Goal: Task Accomplishment & Management: Use online tool/utility

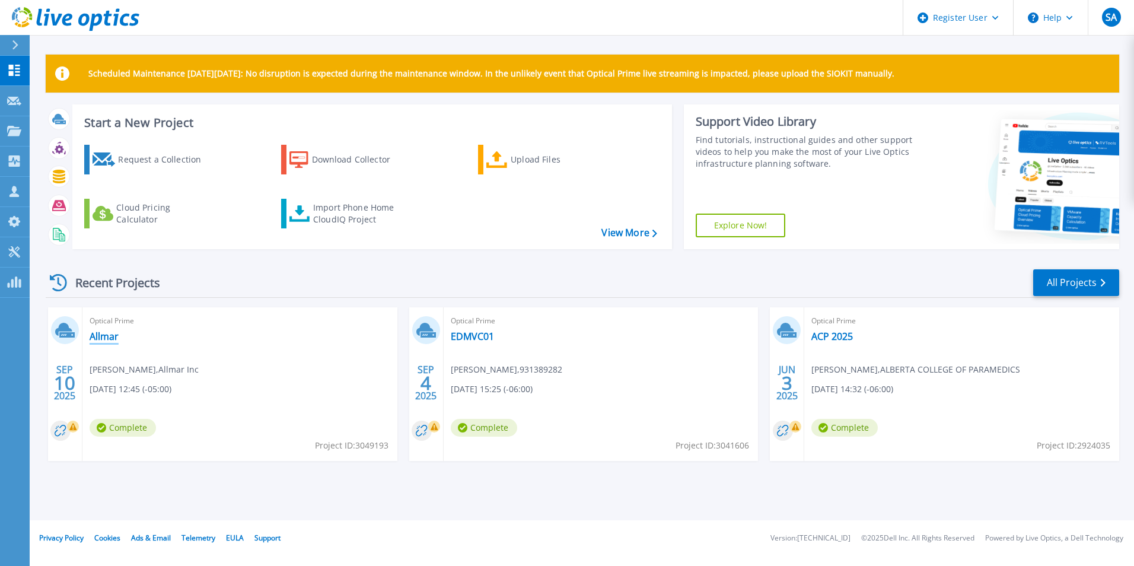
click at [110, 340] on link "Allmar" at bounding box center [104, 336] width 29 height 12
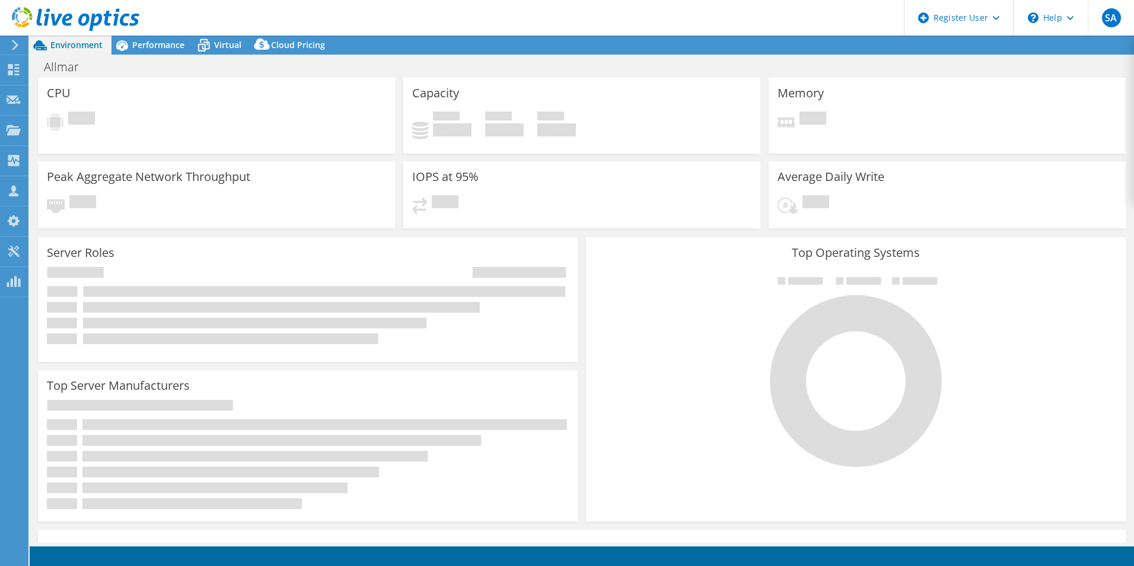
select select "USD"
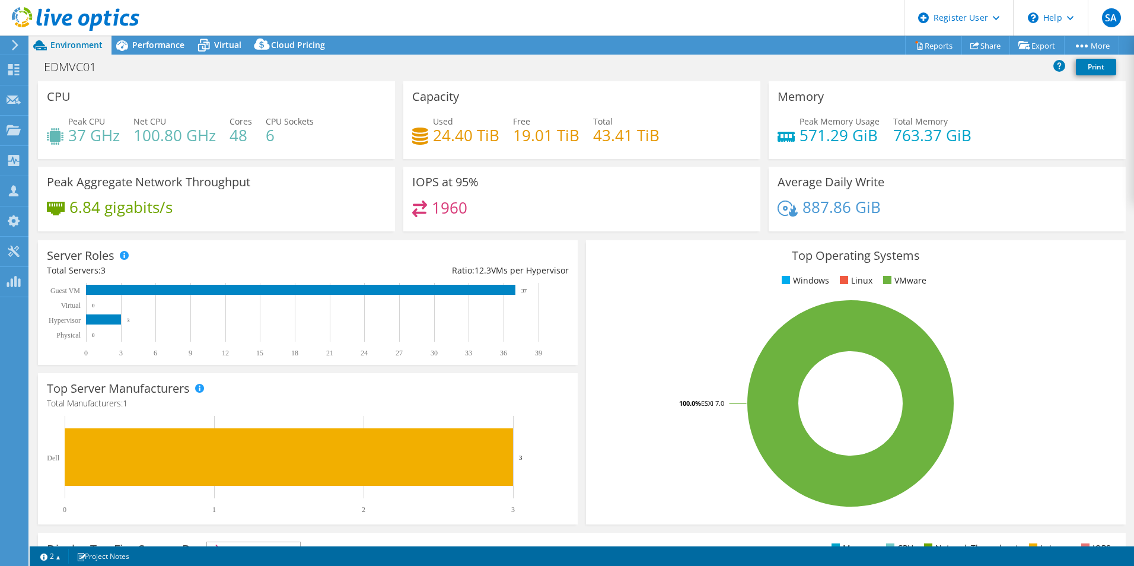
select select "[GEOGRAPHIC_DATA]"
select select "CAD"
